Goal: Task Accomplishment & Management: Manage account settings

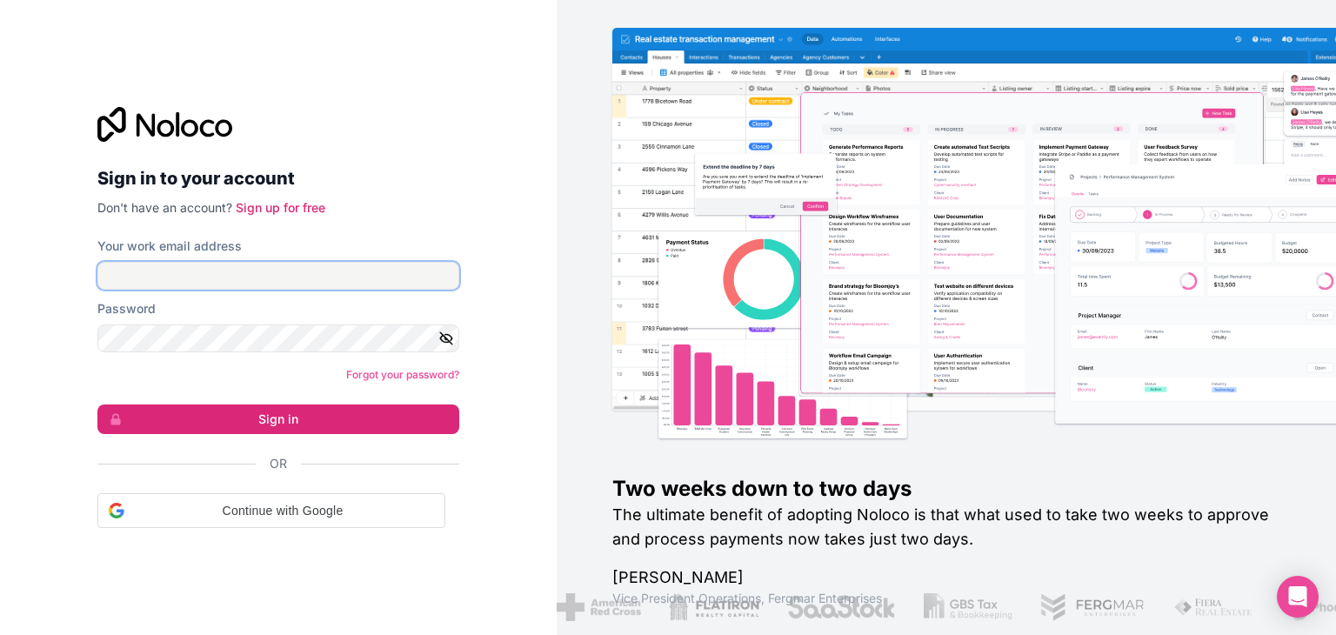
click at [264, 274] on input "Your work email address" at bounding box center [278, 276] width 362 height 28
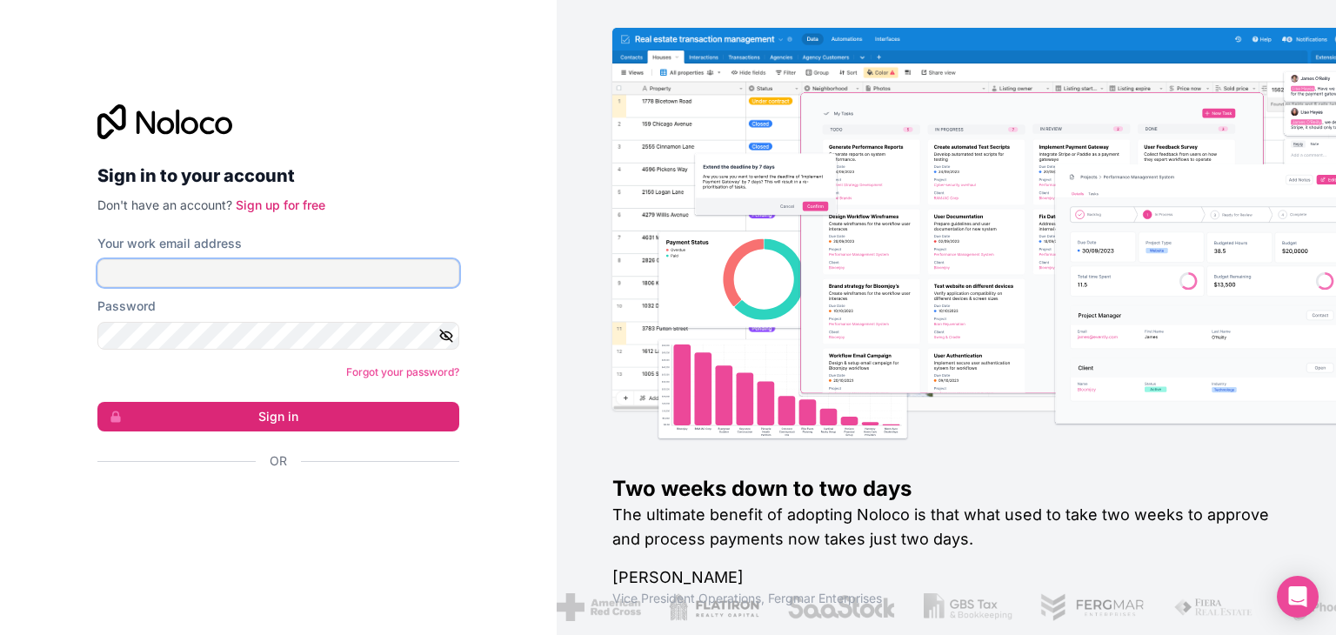
type input "grace@kota.io"
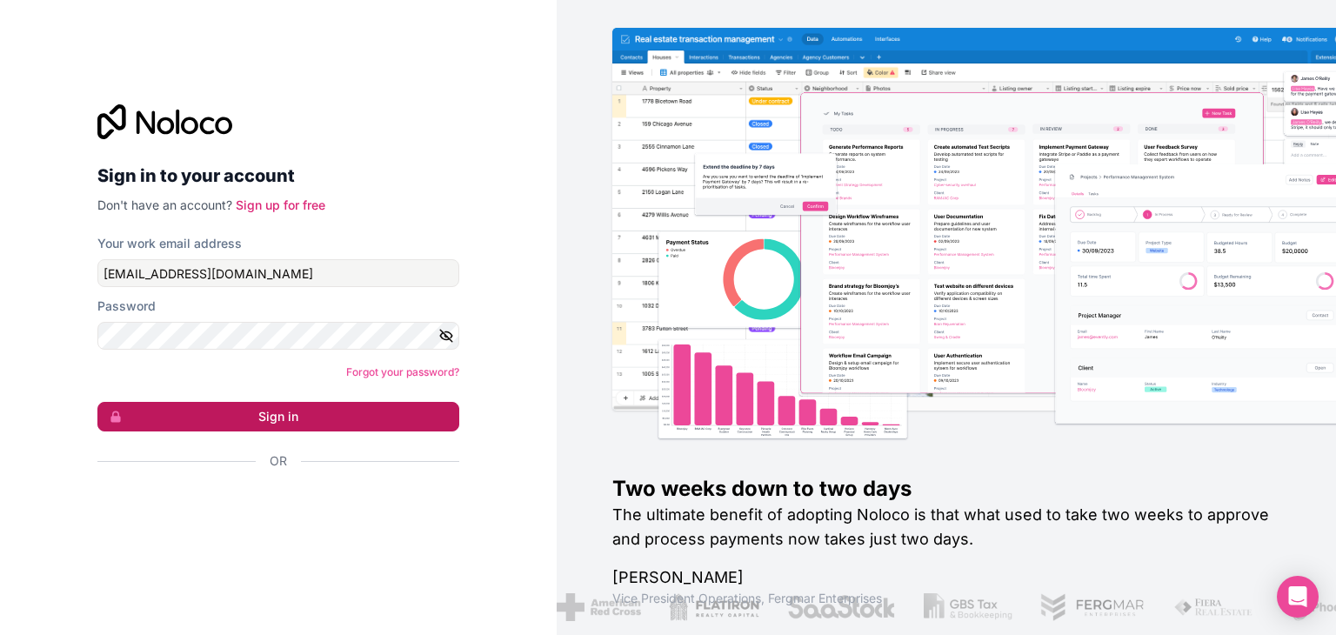
click at [226, 422] on button "Sign in" at bounding box center [278, 417] width 362 height 30
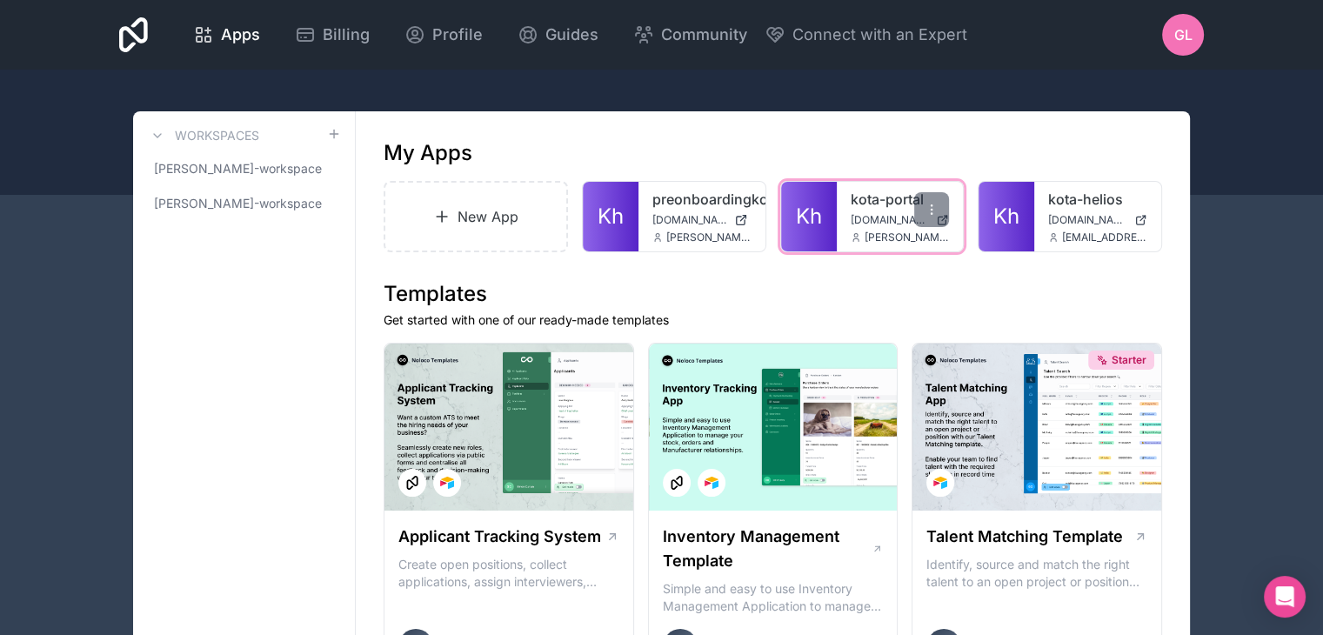
click at [889, 216] on span "hub.kota.io" at bounding box center [890, 220] width 79 height 14
